Goal: Transaction & Acquisition: Purchase product/service

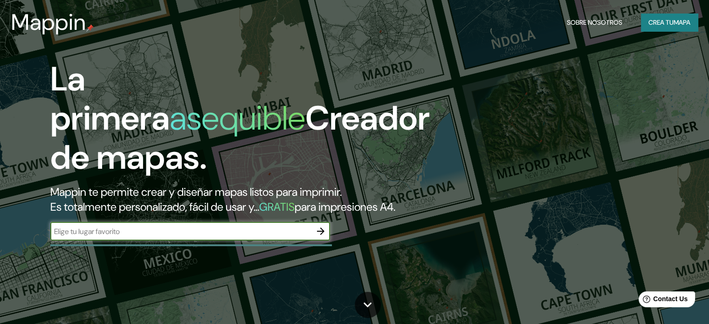
click at [150, 237] on input "text" at bounding box center [180, 231] width 261 height 11
type input "ciudad peronia"
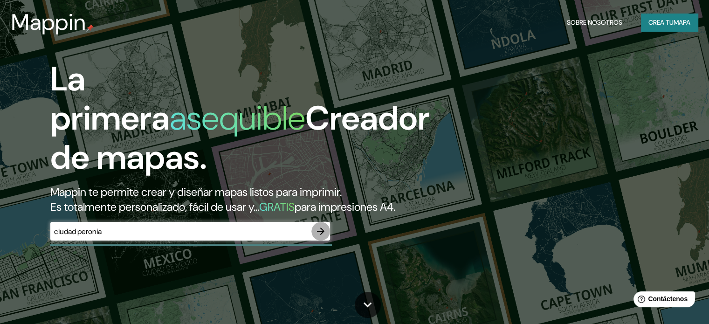
click at [324, 237] on icon "button" at bounding box center [320, 231] width 11 height 11
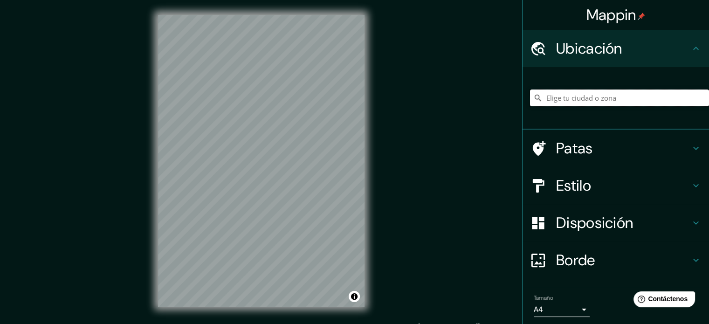
click at [572, 101] on input "Elige tu ciudad o zona" at bounding box center [619, 98] width 179 height 17
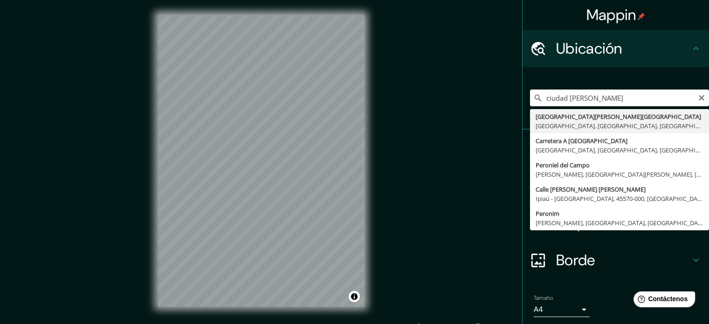
type input "[GEOGRAPHIC_DATA][PERSON_NAME], [GEOGRAPHIC_DATA], [GEOGRAPHIC_DATA], [GEOGRAPH…"
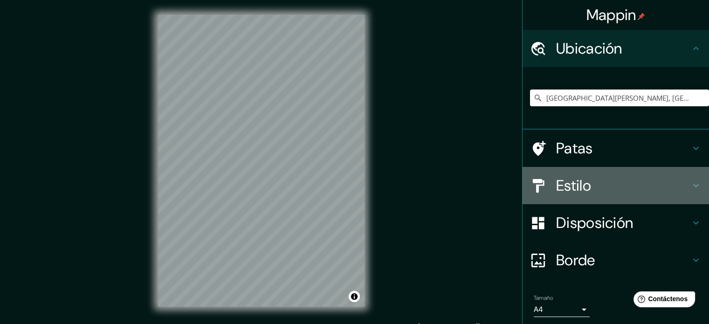
click at [624, 184] on h4 "Estilo" at bounding box center [623, 185] width 134 height 19
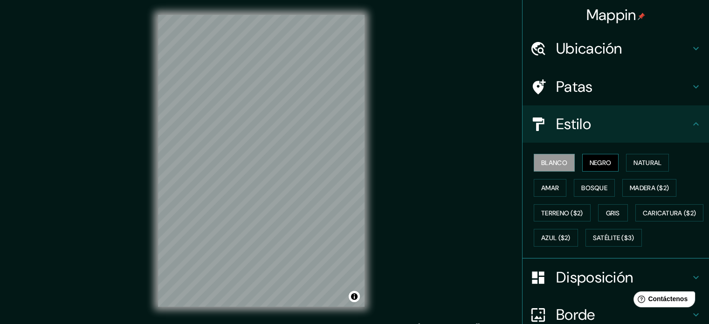
click at [595, 167] on font "Negro" at bounding box center [601, 163] width 22 height 12
click at [553, 185] on button "Amar" at bounding box center [550, 188] width 33 height 18
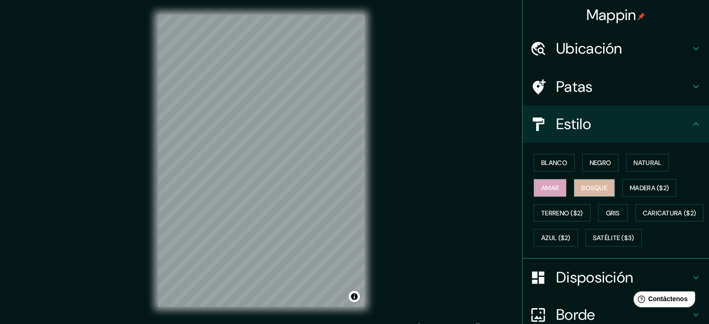
click at [594, 190] on font "Bosque" at bounding box center [594, 188] width 26 height 8
click at [634, 160] on font "Natural" at bounding box center [648, 162] width 28 height 8
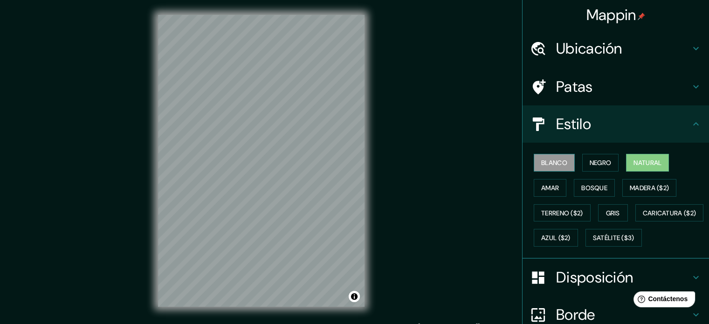
click at [558, 164] on font "Blanco" at bounding box center [554, 162] width 26 height 8
click at [606, 207] on font "Gris" at bounding box center [613, 213] width 14 height 12
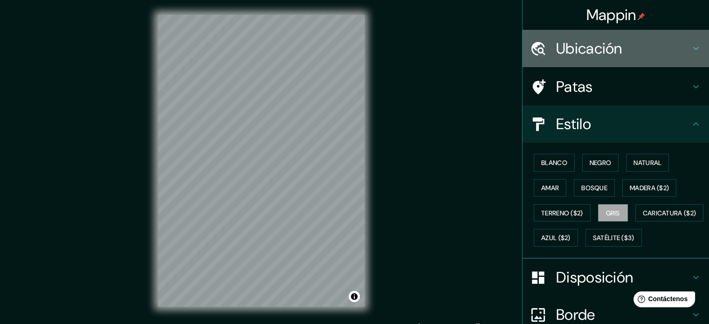
click at [656, 54] on h4 "Ubicación" at bounding box center [623, 48] width 134 height 19
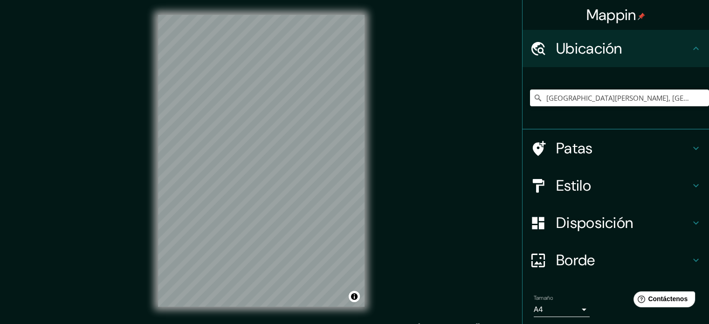
click at [679, 139] on h4 "Patas" at bounding box center [623, 148] width 134 height 19
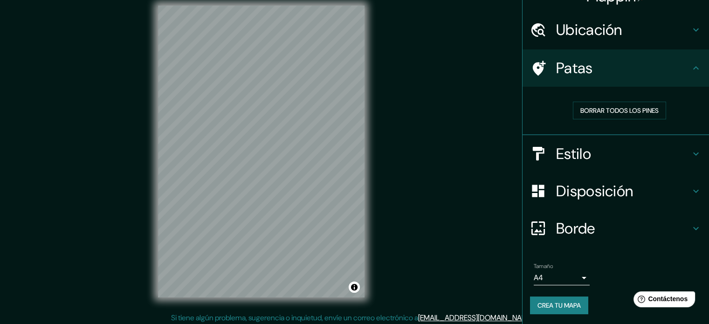
scroll to position [12, 0]
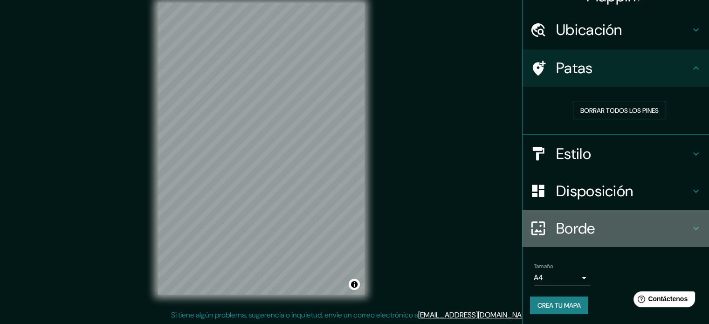
click at [671, 229] on h4 "Borde" at bounding box center [623, 228] width 134 height 19
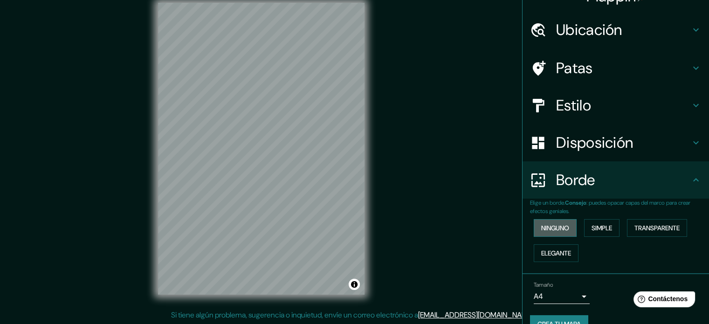
click at [566, 229] on button "Ninguno" at bounding box center [555, 228] width 43 height 18
click at [584, 229] on button "Simple" at bounding box center [601, 228] width 35 height 18
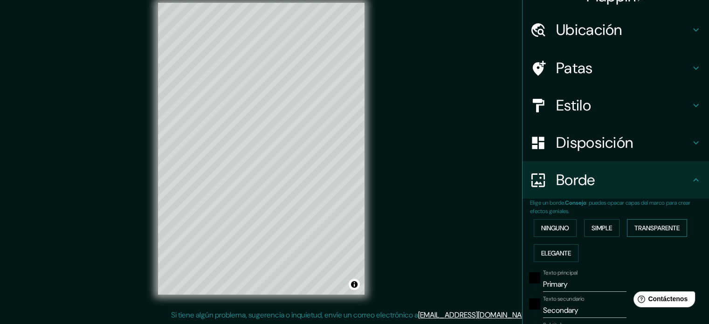
click at [643, 224] on font "Transparente" at bounding box center [656, 228] width 45 height 8
click at [551, 247] on font "Elegante" at bounding box center [556, 253] width 30 height 12
click at [554, 234] on button "Ninguno" at bounding box center [555, 228] width 43 height 18
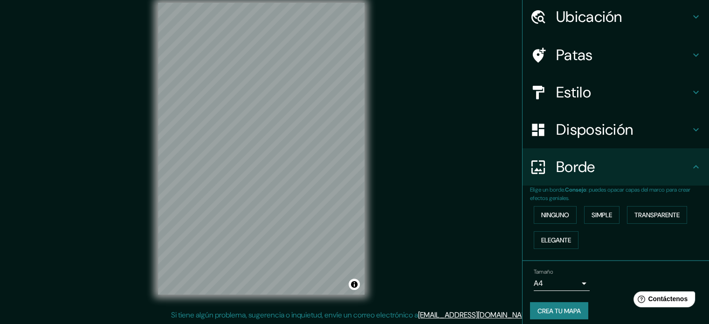
scroll to position [37, 0]
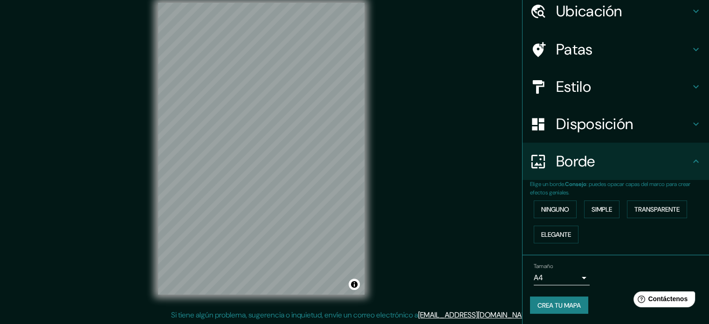
click at [572, 278] on body "Mappin Ubicación [GEOGRAPHIC_DATA][PERSON_NAME], [GEOGRAPHIC_DATA], [GEOGRAPHIC…" at bounding box center [354, 150] width 709 height 324
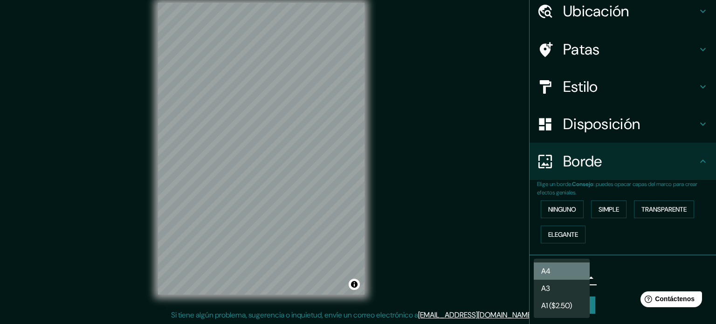
click at [571, 277] on li "A4" at bounding box center [562, 270] width 56 height 17
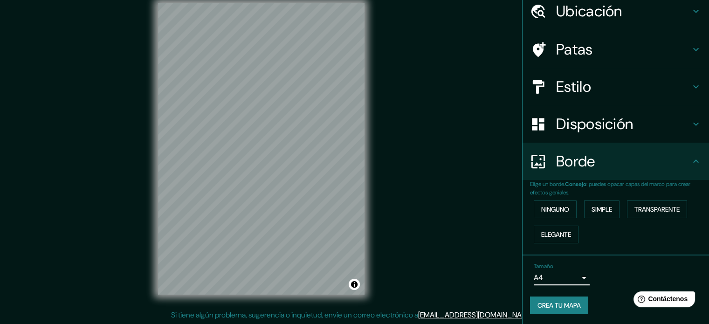
click at [565, 48] on font "Patas" at bounding box center [574, 50] width 37 height 20
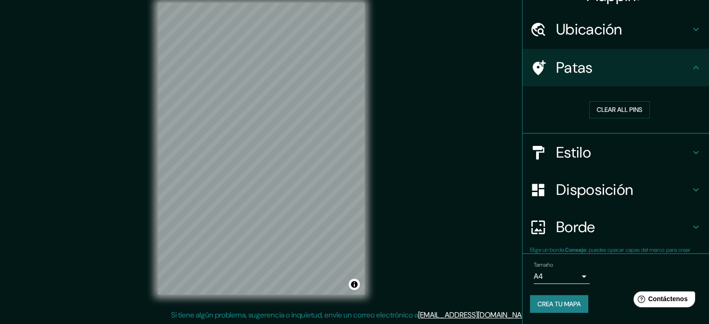
scroll to position [19, 0]
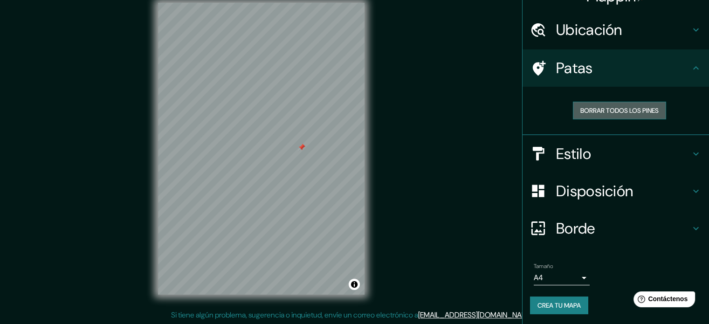
click at [636, 109] on font "Borrar todos los pines" at bounding box center [619, 110] width 78 height 8
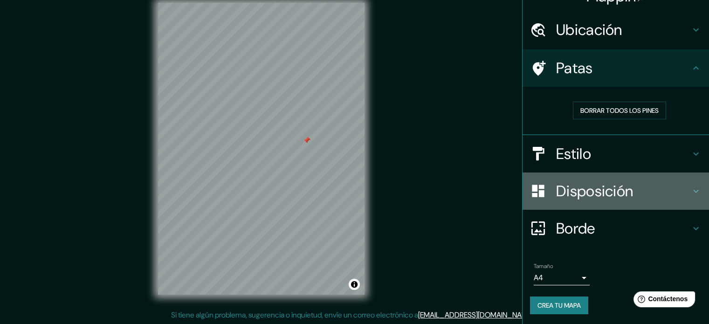
click at [603, 195] on font "Disposición" at bounding box center [594, 191] width 77 height 20
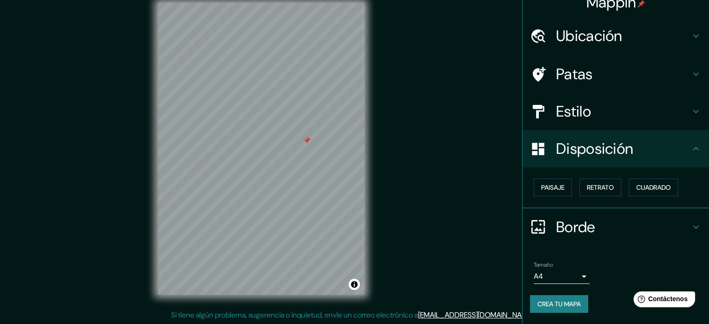
scroll to position [11, 0]
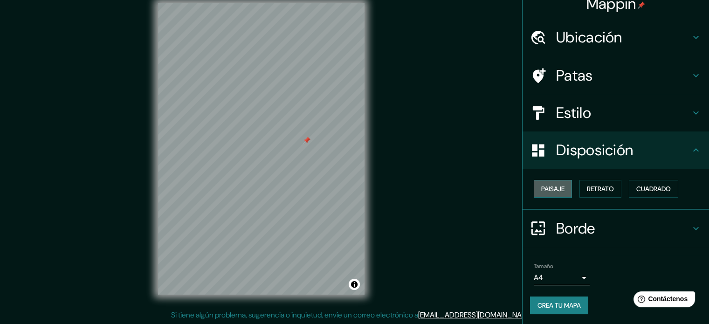
click at [553, 191] on font "Paisaje" at bounding box center [552, 189] width 23 height 8
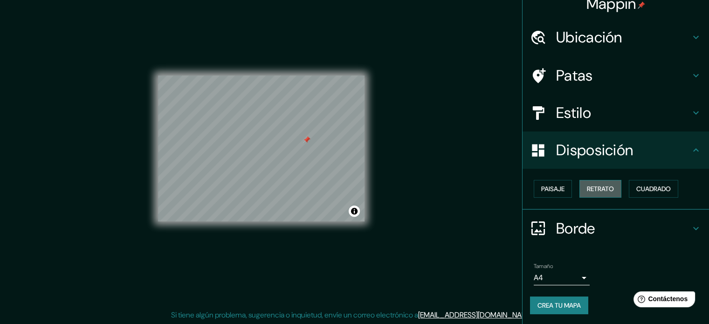
click at [587, 189] on font "Retrato" at bounding box center [600, 189] width 27 height 8
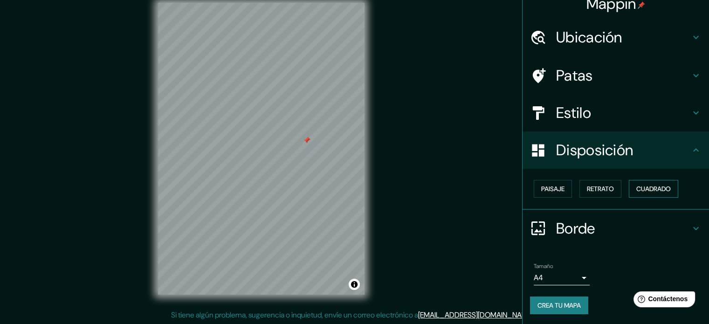
drag, startPoint x: 646, startPoint y: 195, endPoint x: 641, endPoint y: 195, distance: 5.1
click at [641, 195] on button "Cuadrado" at bounding box center [653, 189] width 49 height 18
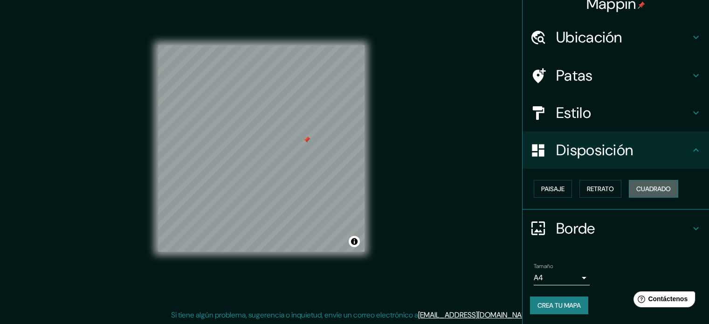
click at [643, 188] on font "Cuadrado" at bounding box center [653, 189] width 34 height 8
click at [561, 192] on button "Paisaje" at bounding box center [553, 189] width 38 height 18
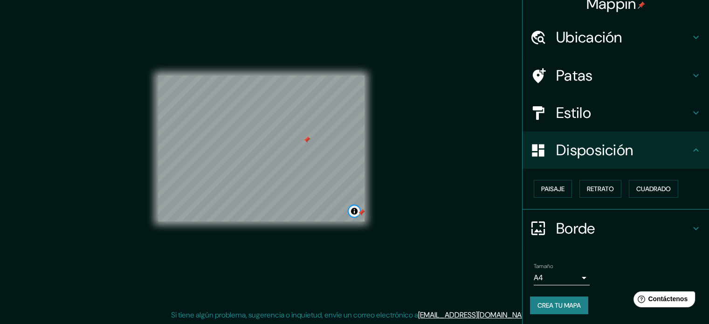
click at [356, 214] on button "Activar o desactivar atribución" at bounding box center [354, 211] width 11 height 11
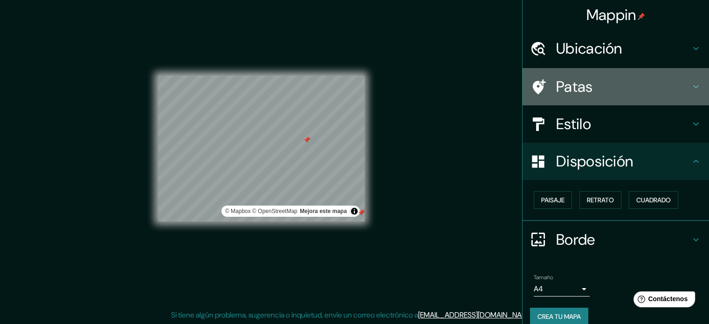
click at [580, 83] on font "Patas" at bounding box center [574, 87] width 37 height 20
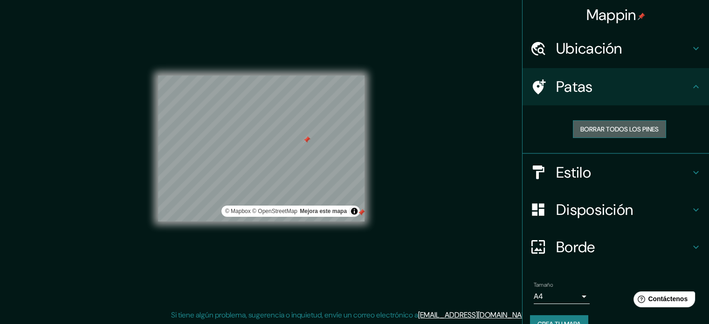
click at [608, 126] on font "Borrar todos los pines" at bounding box center [619, 129] width 78 height 8
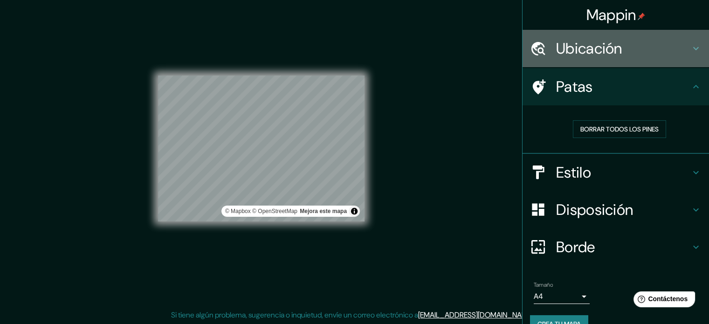
click at [594, 50] on font "Ubicación" at bounding box center [589, 49] width 66 height 20
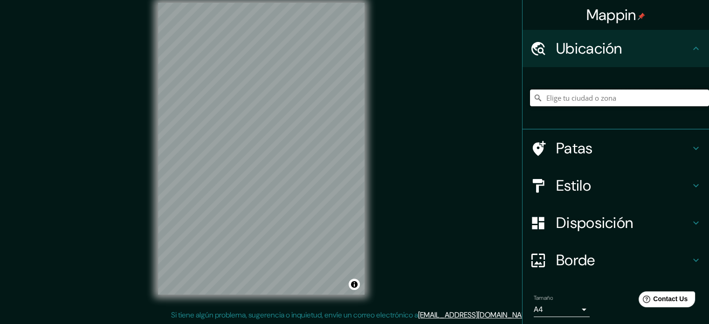
click at [627, 98] on input "Elige tu ciudad o zona" at bounding box center [619, 98] width 179 height 17
click at [627, 98] on input "c" at bounding box center [619, 98] width 179 height 17
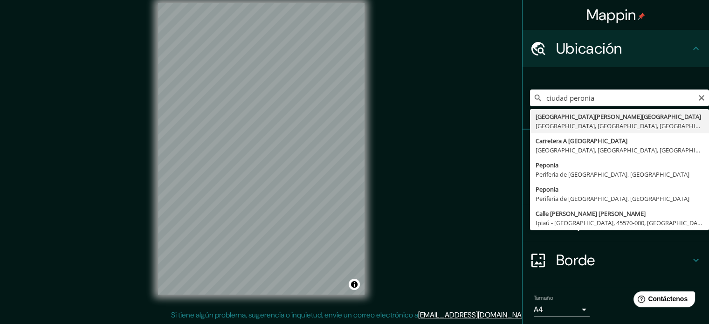
type input "[GEOGRAPHIC_DATA][PERSON_NAME], [GEOGRAPHIC_DATA], [GEOGRAPHIC_DATA], [GEOGRAPH…"
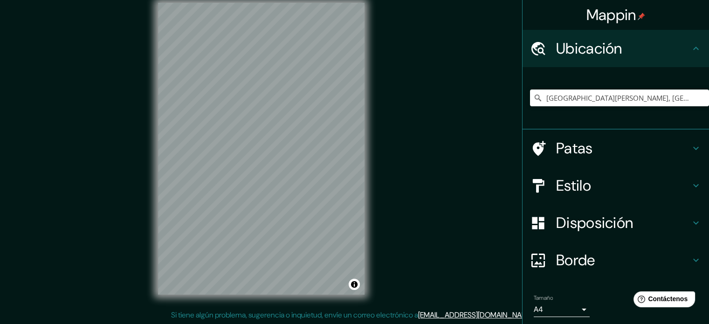
click at [152, 135] on div "© Mapbox © OpenStreetMap Improve this map" at bounding box center [261, 149] width 236 height 322
click at [607, 184] on h4 "Estilo" at bounding box center [623, 185] width 134 height 19
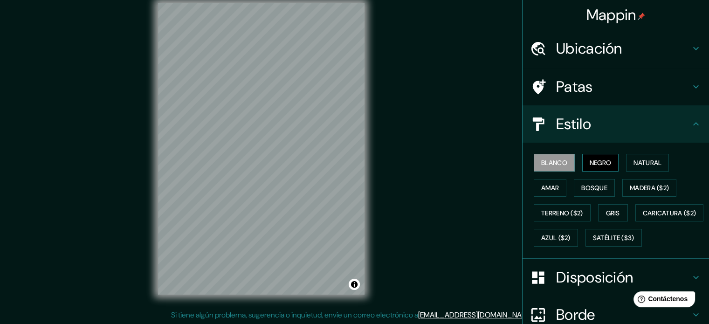
click at [601, 159] on font "Negro" at bounding box center [601, 162] width 22 height 8
click at [636, 155] on button "Natural" at bounding box center [647, 163] width 43 height 18
click at [548, 164] on font "Blanco" at bounding box center [554, 162] width 26 height 8
click at [549, 185] on font "Amar" at bounding box center [550, 188] width 18 height 8
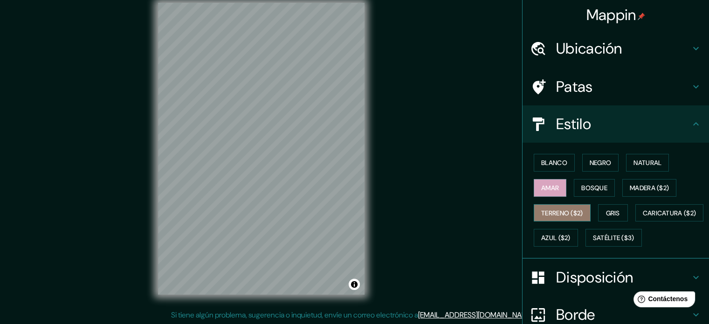
click at [568, 211] on font "Terreno ($2)" at bounding box center [562, 213] width 42 height 8
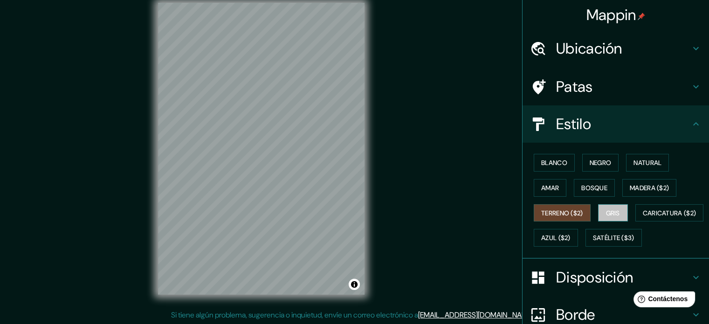
click at [606, 210] on font "Gris" at bounding box center [613, 213] width 14 height 8
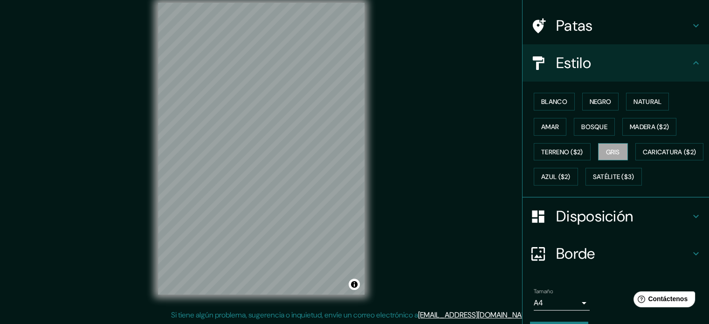
scroll to position [47, 0]
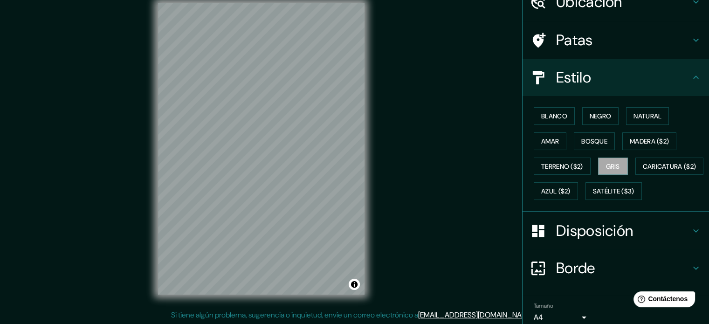
click at [593, 41] on h4 "Patas" at bounding box center [623, 40] width 134 height 19
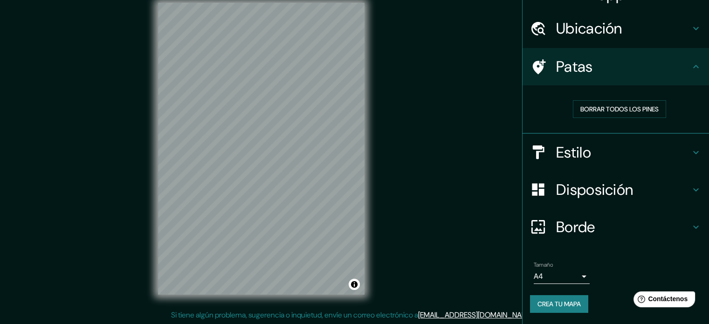
scroll to position [19, 0]
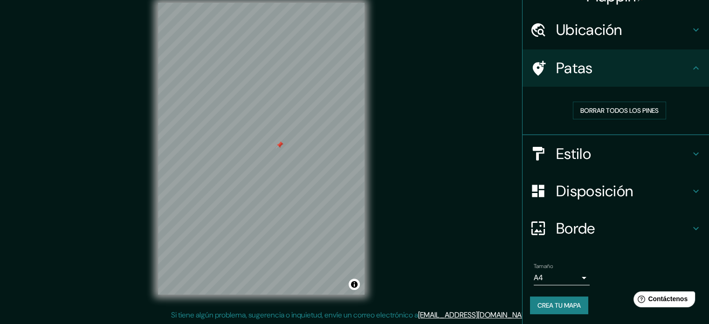
click at [565, 303] on font "Crea tu mapa" at bounding box center [558, 305] width 43 height 8
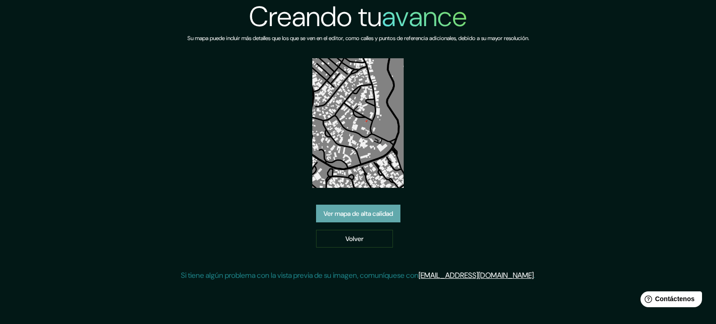
click at [387, 213] on font "Ver mapa de alta calidad" at bounding box center [358, 213] width 69 height 8
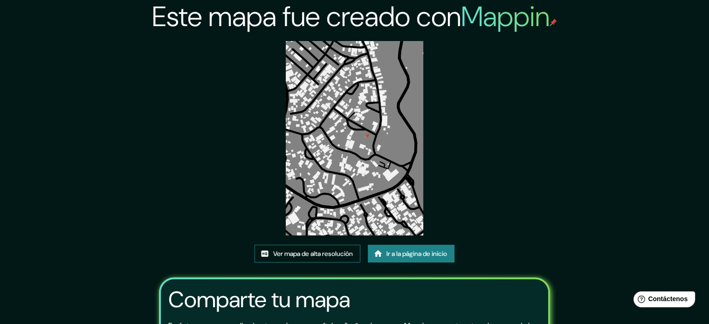
click at [343, 255] on font "Ver mapa de alta resolución" at bounding box center [313, 253] width 80 height 8
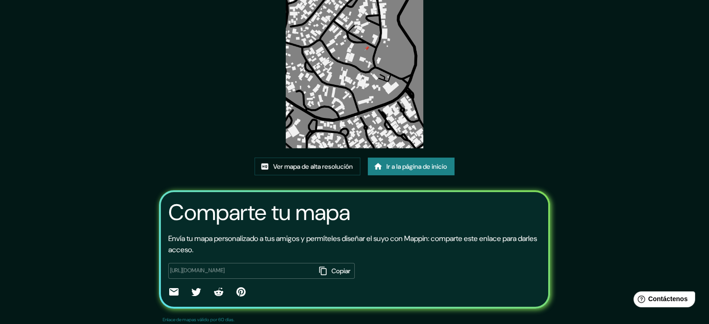
scroll to position [59, 0]
